Goal: Task Accomplishment & Management: Complete application form

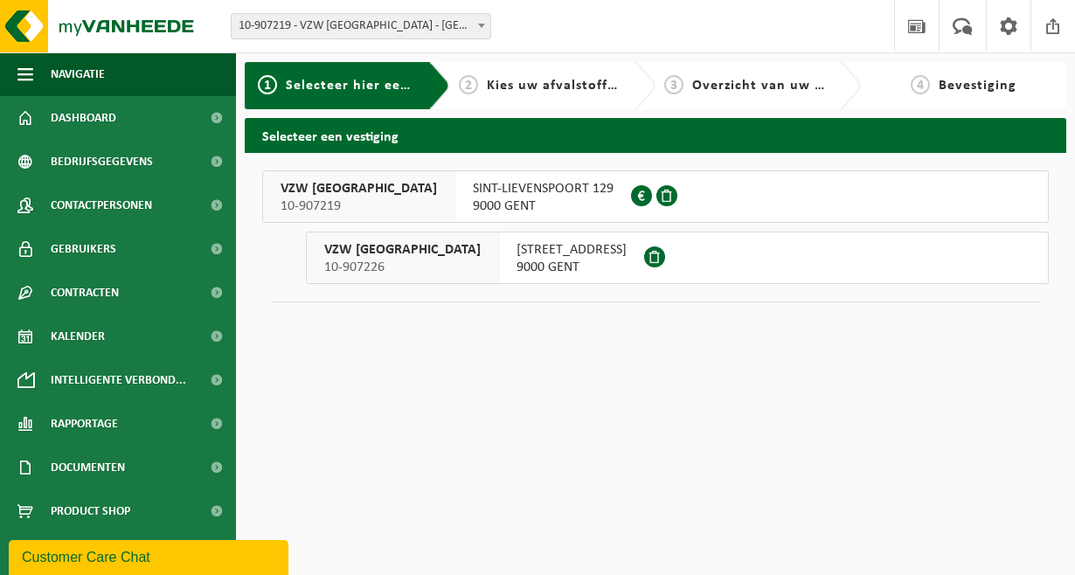
click at [560, 251] on span "[STREET_ADDRESS]" at bounding box center [571, 249] width 110 height 17
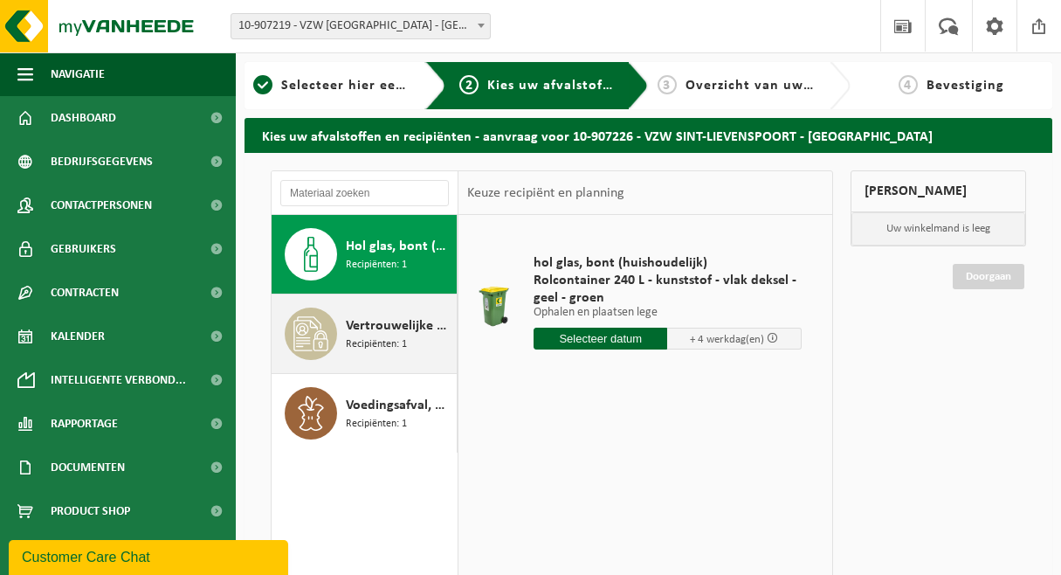
click at [370, 339] on span "Recipiënten: 1" at bounding box center [376, 344] width 61 height 17
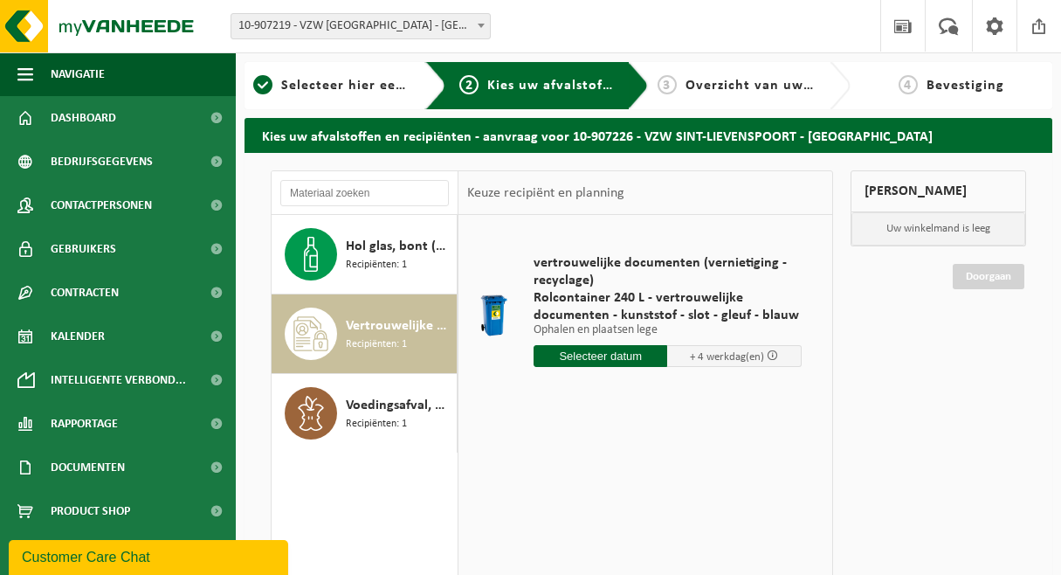
click at [584, 358] on input "text" at bounding box center [601, 356] width 134 height 22
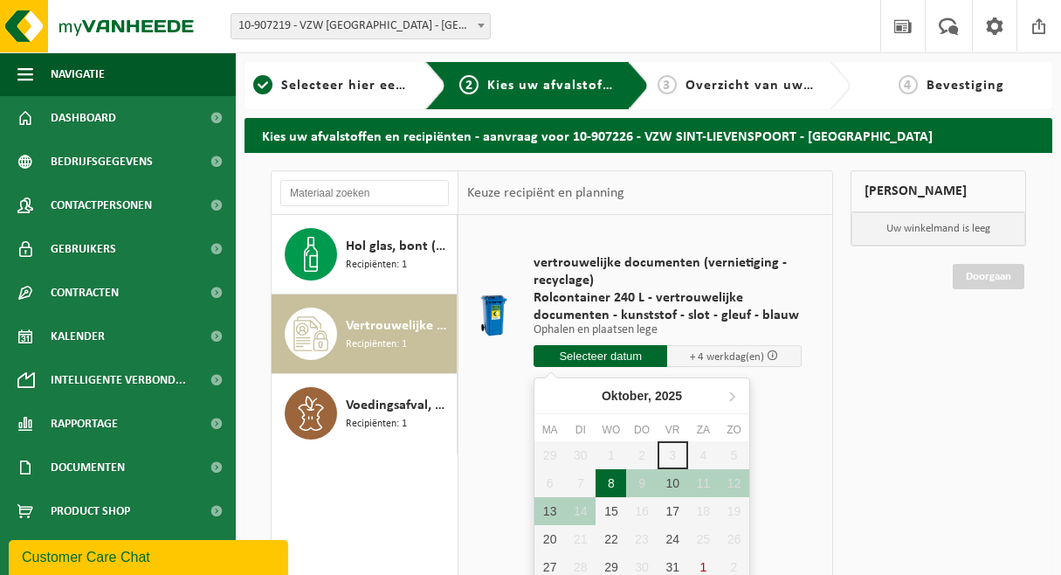
click at [608, 484] on div "8" at bounding box center [611, 483] width 31 height 28
type input "Van 2025-10-08"
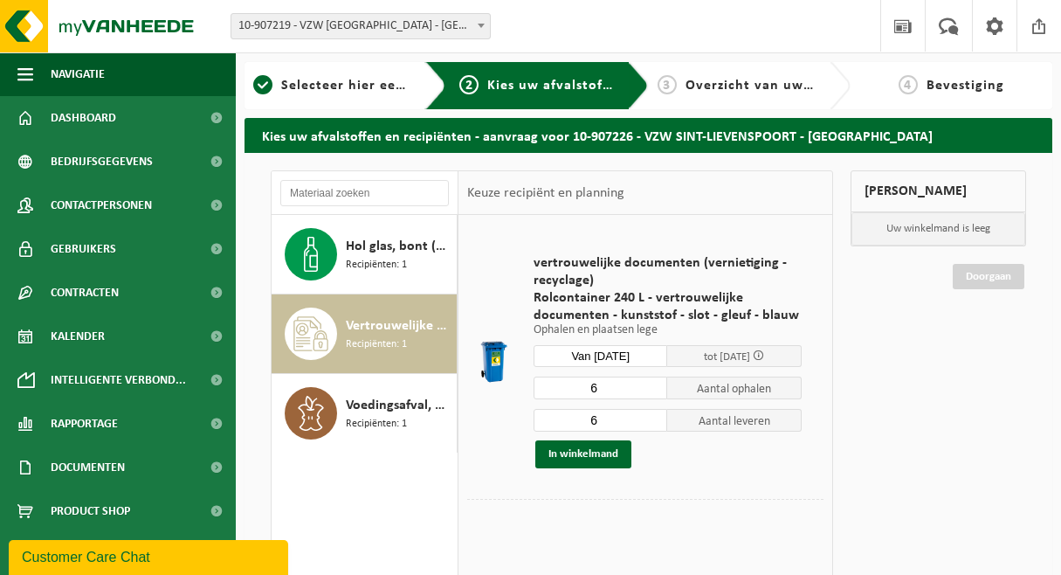
click at [592, 390] on input "6" at bounding box center [601, 388] width 134 height 23
type input "1"
click at [588, 412] on input "6" at bounding box center [601, 420] width 134 height 23
type input "1"
click at [580, 456] on button "In winkelmand" at bounding box center [584, 454] width 96 height 28
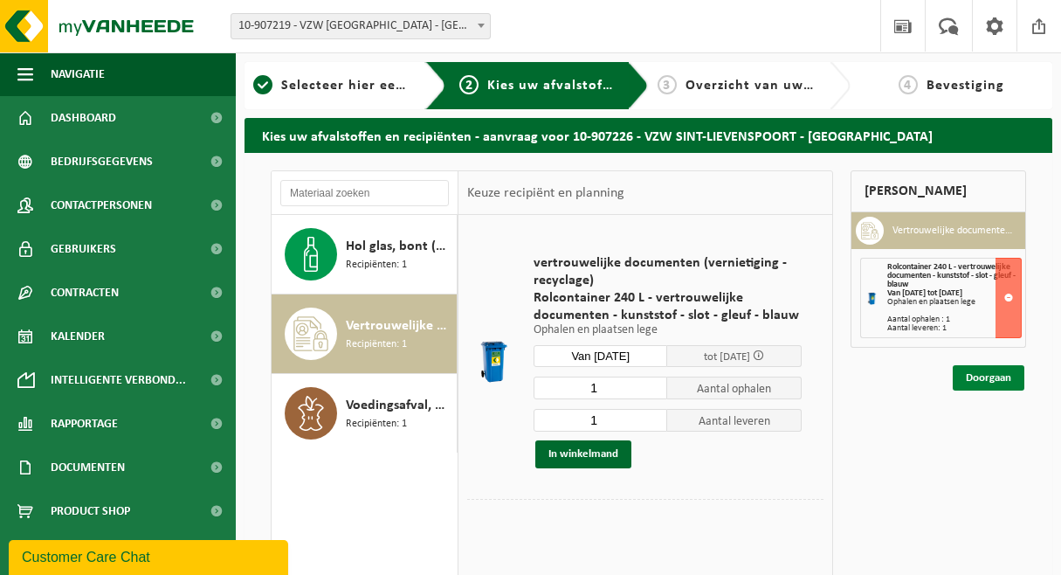
click at [980, 376] on link "Doorgaan" at bounding box center [989, 377] width 72 height 25
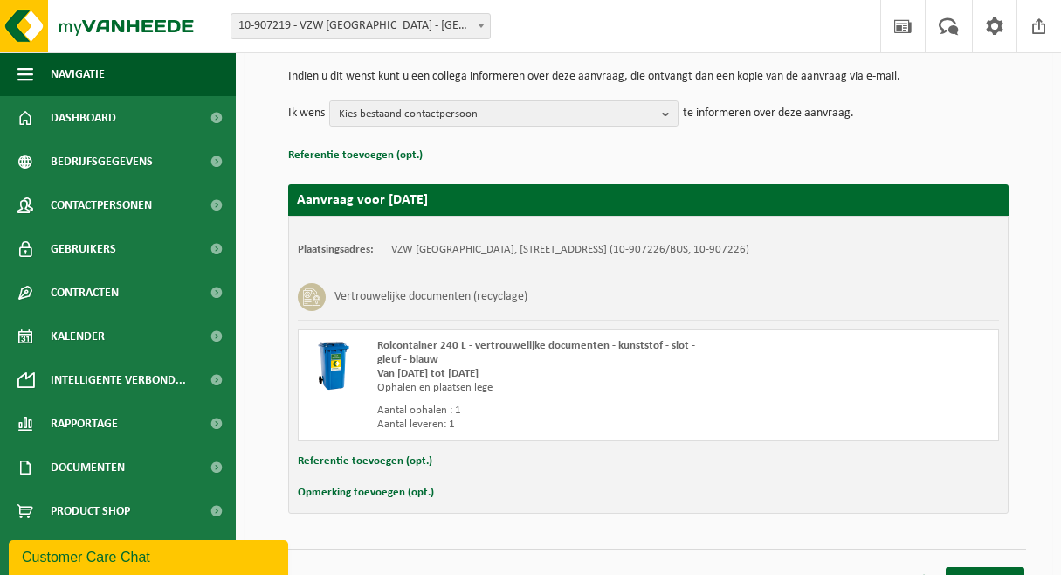
scroll to position [203, 0]
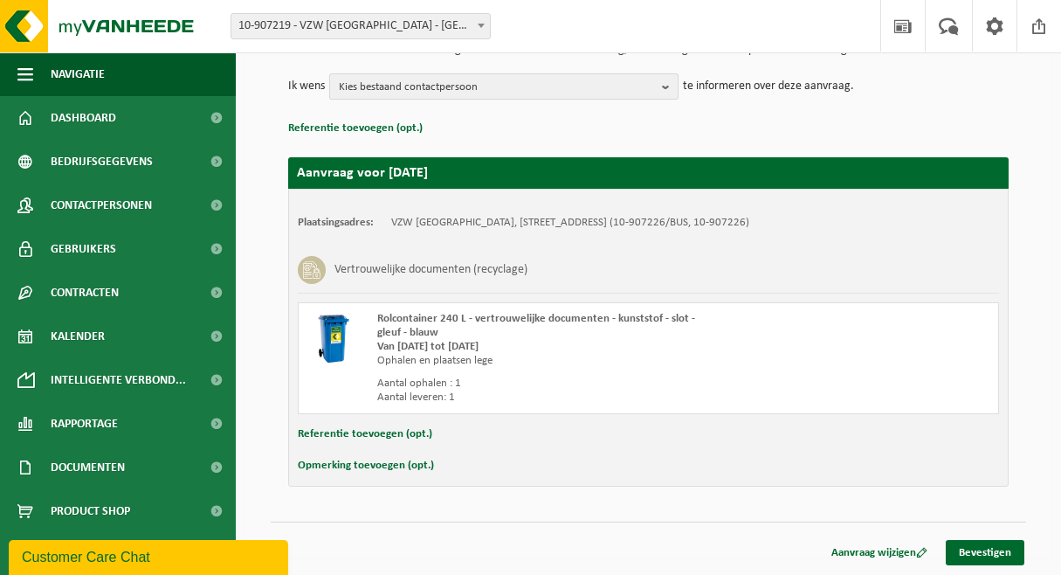
click at [459, 81] on span "Kies bestaand contactpersoon" at bounding box center [497, 87] width 316 height 26
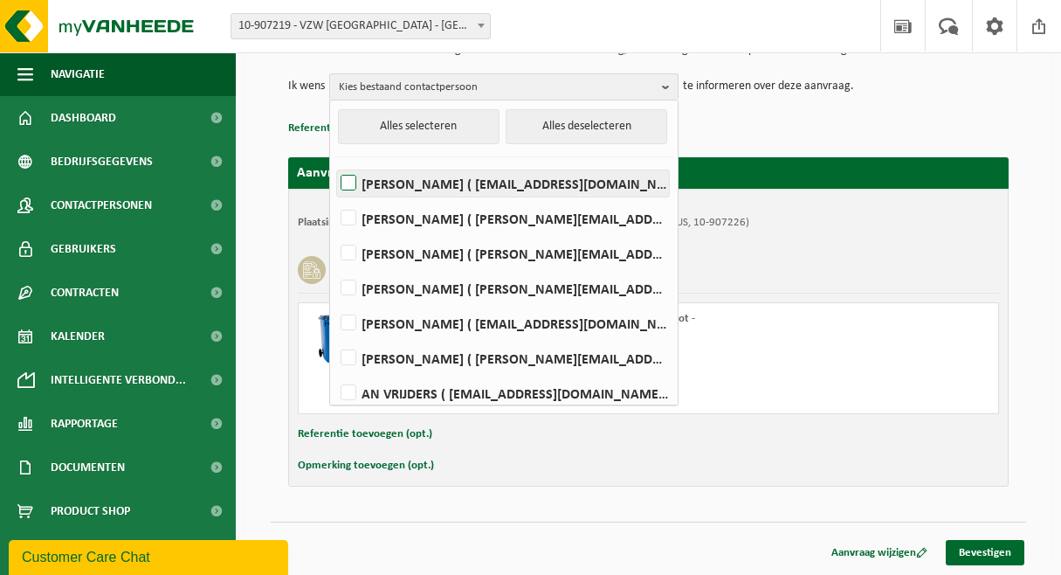
click at [439, 184] on label "Kenji Calemyn ( kenji.calemyn@sintlievenspoort.be )" at bounding box center [503, 183] width 332 height 26
click at [335, 162] on input "Kenji Calemyn ( kenji.calemyn@sintlievenspoort.be )" at bounding box center [334, 161] width 1 height 1
checkbox input "true"
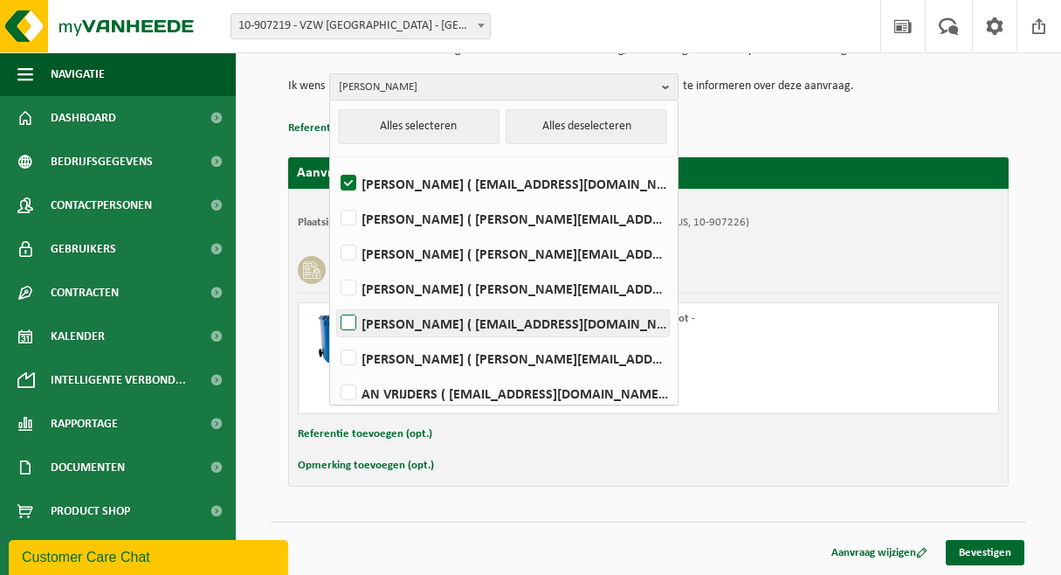
scroll to position [45, 0]
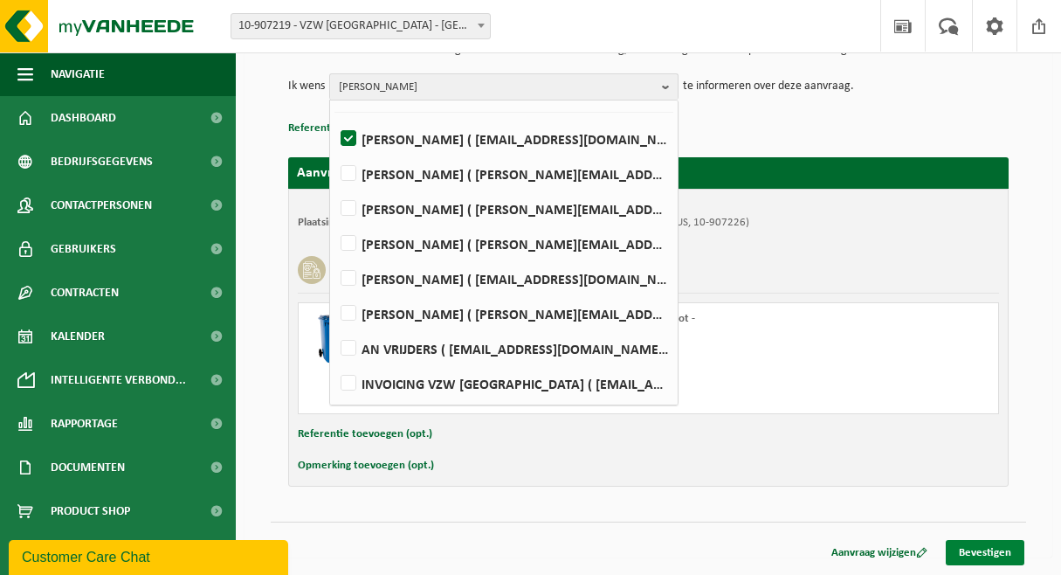
click at [965, 551] on link "Bevestigen" at bounding box center [985, 552] width 79 height 25
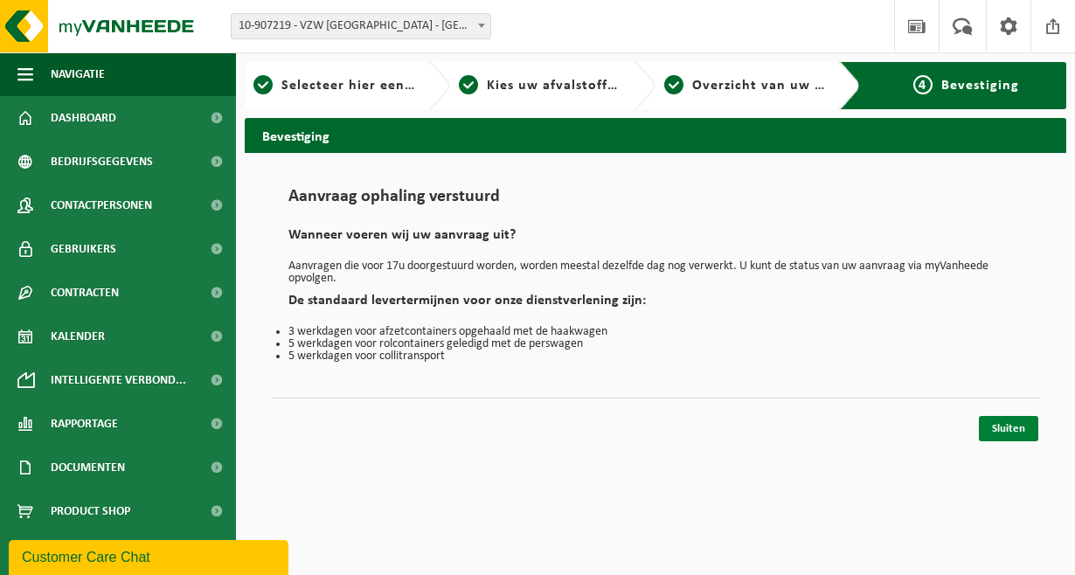
click at [1004, 432] on link "Sluiten" at bounding box center [1007, 428] width 59 height 25
